Goal: Information Seeking & Learning: Compare options

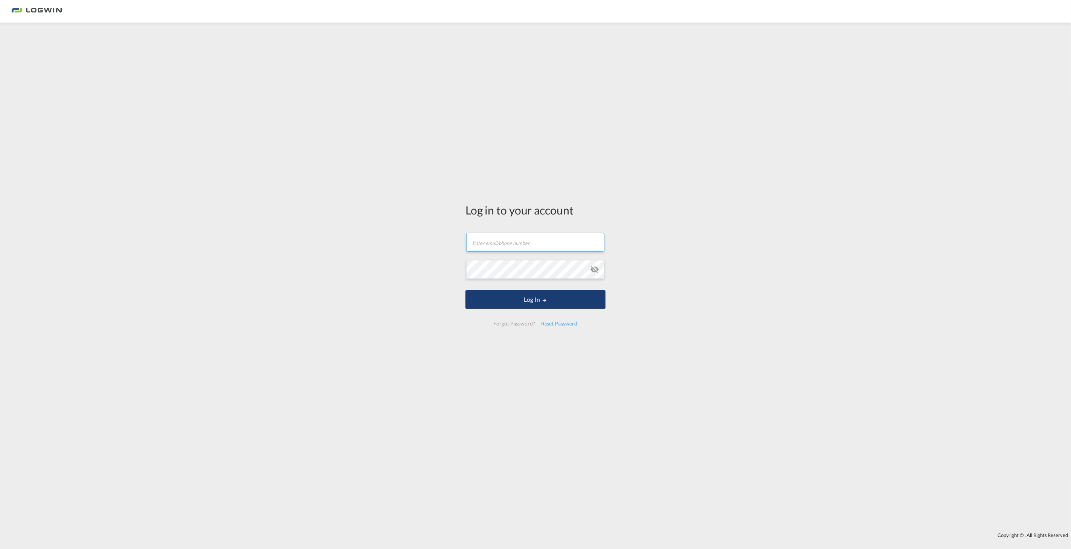
type input "[PERSON_NAME][EMAIL_ADDRESS][PERSON_NAME][DOMAIN_NAME]"
click at [489, 295] on button "Log In" at bounding box center [535, 299] width 140 height 19
